Goal: Obtain resource: Download file/media

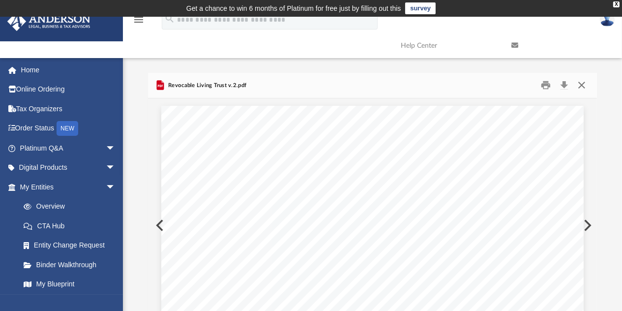
click at [581, 85] on button "Close" at bounding box center [581, 85] width 18 height 15
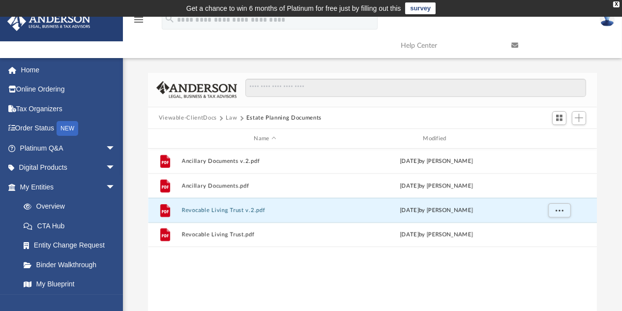
click at [230, 116] on button "Law" at bounding box center [231, 117] width 11 height 9
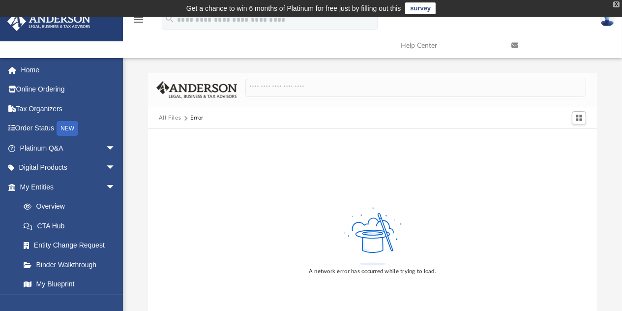
click at [616, 4] on div "X" at bounding box center [616, 4] width 6 height 6
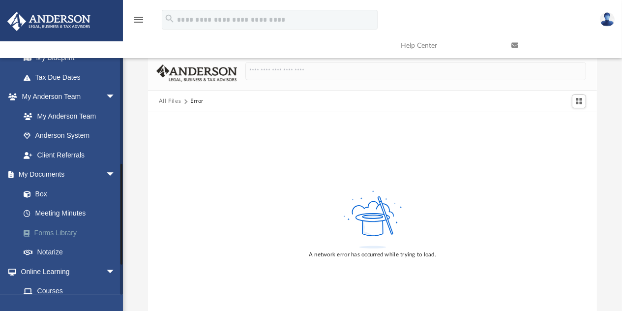
scroll to position [246, 0]
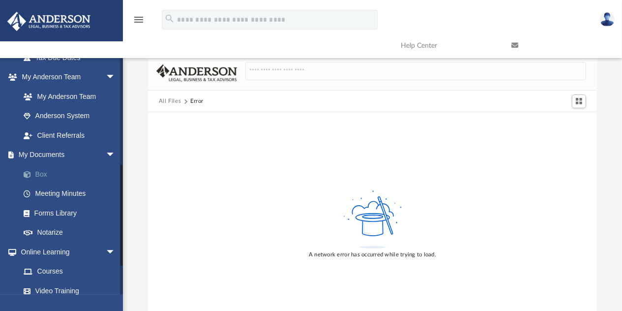
click at [41, 174] on link "Box" at bounding box center [72, 174] width 116 height 20
click at [43, 173] on link "Box" at bounding box center [72, 174] width 116 height 20
click at [172, 101] on button "All Files" at bounding box center [170, 101] width 23 height 9
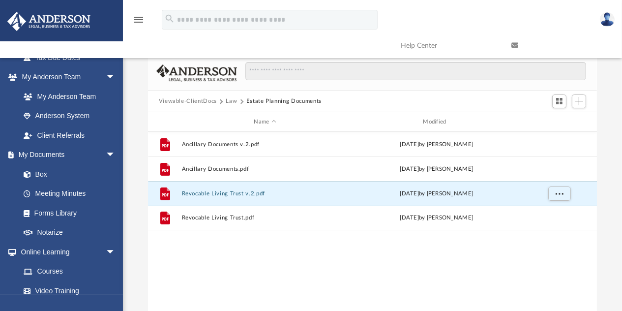
scroll to position [216, 441]
click at [41, 171] on link "Box" at bounding box center [72, 174] width 116 height 20
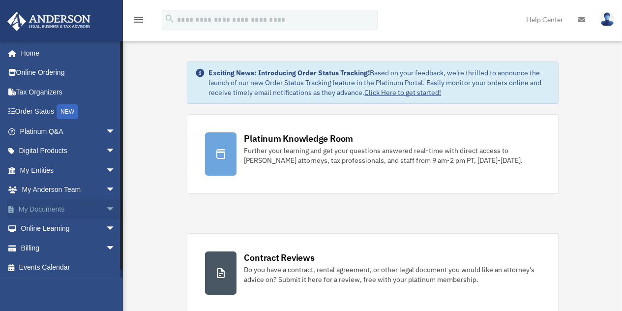
click at [58, 204] on link "My Documents arrow_drop_down" at bounding box center [68, 209] width 123 height 20
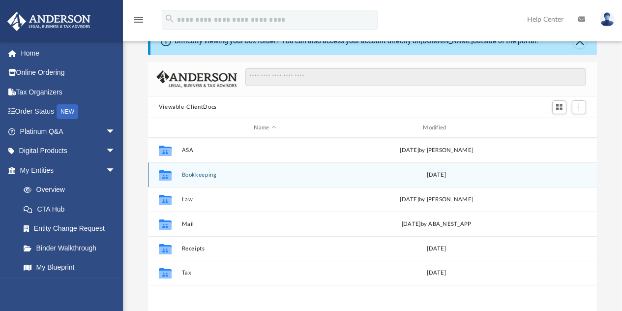
scroll to position [49, 0]
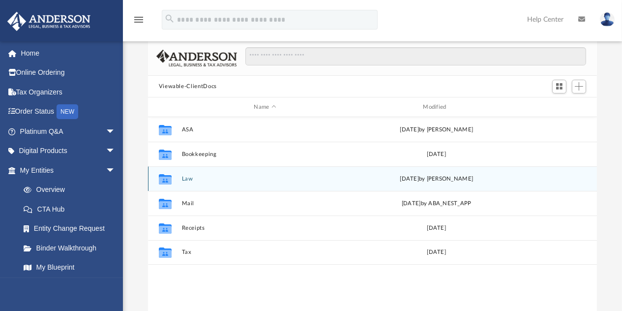
click at [190, 175] on button "Law" at bounding box center [264, 178] width 167 height 6
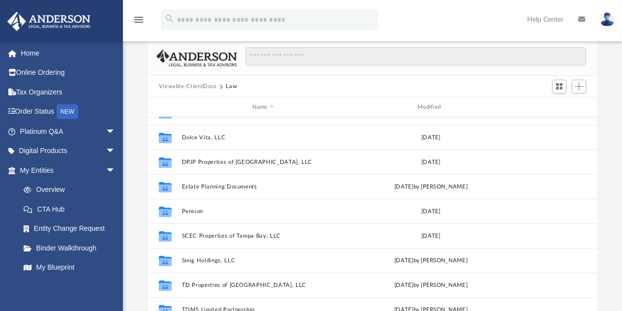
scroll to position [98, 0]
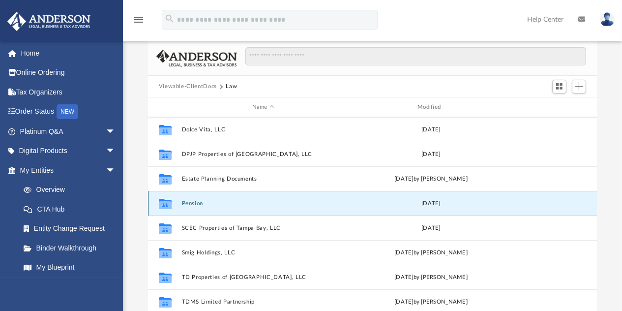
click at [187, 202] on button "Pension" at bounding box center [262, 203] width 163 height 6
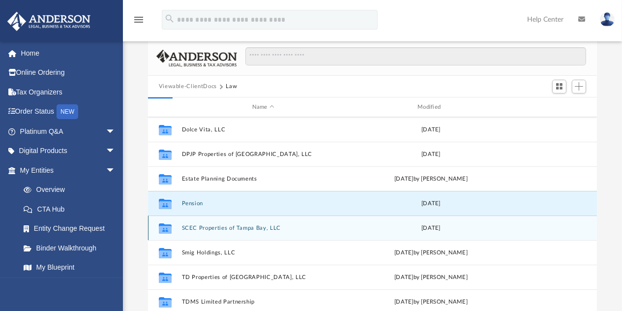
scroll to position [0, 0]
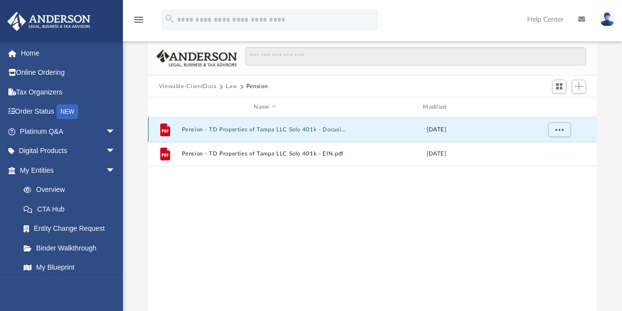
click at [280, 130] on button "Pension - TD Properties of Tampa LLC Solo 401k - Docusign.pdf" at bounding box center [264, 129] width 167 height 6
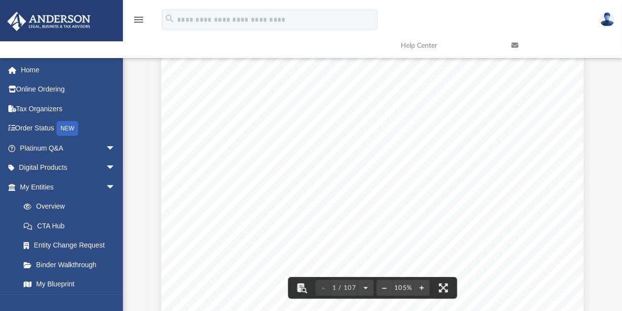
scroll to position [237, 0]
